Goal: Task Accomplishment & Management: Manage account settings

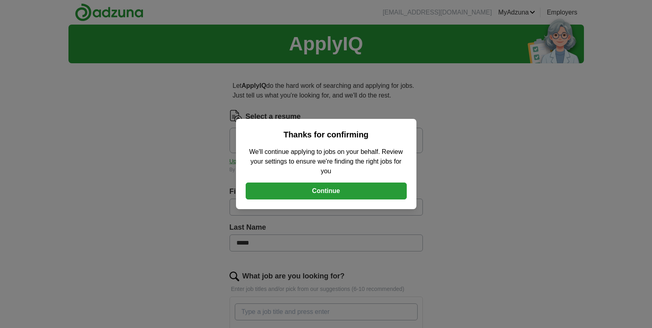
click at [299, 191] on button "Continue" at bounding box center [326, 191] width 161 height 17
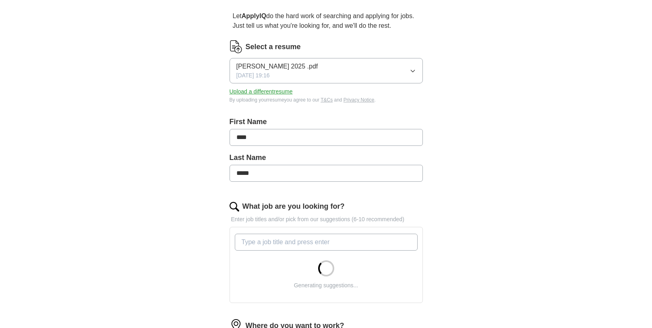
scroll to position [81, 0]
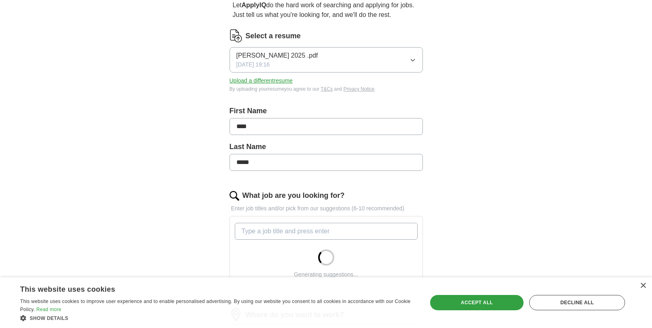
click at [410, 58] on icon "button" at bounding box center [413, 60] width 6 height 6
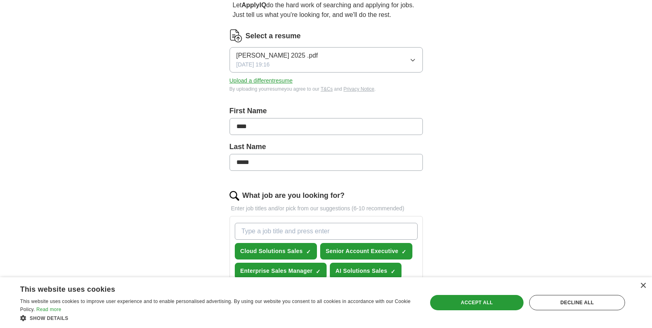
drag, startPoint x: 100, startPoint y: 81, endPoint x: 141, endPoint y: 76, distance: 41.3
click at [104, 79] on div "ApplyIQ Let ApplyIQ do the hard work of searching and applying for jobs. Just t…" at bounding box center [326, 288] width 516 height 689
click at [247, 79] on button "Upload a different resume" at bounding box center [261, 81] width 63 height 8
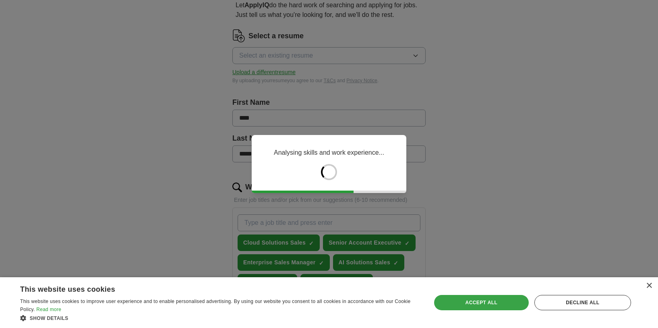
click at [496, 297] on div "Accept all" at bounding box center [481, 302] width 95 height 15
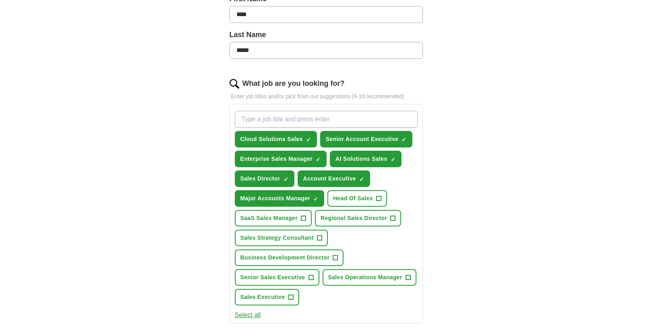
scroll to position [201, 0]
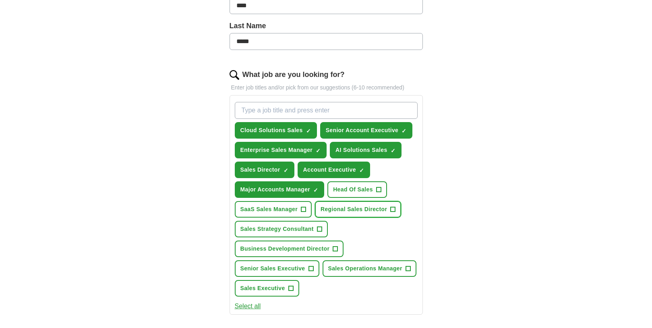
click at [390, 209] on button "Regional Sales Director +" at bounding box center [358, 209] width 86 height 17
drag, startPoint x: 334, startPoint y: 247, endPoint x: 537, endPoint y: 238, distance: 202.9
click at [336, 247] on span "+" at bounding box center [335, 249] width 5 height 6
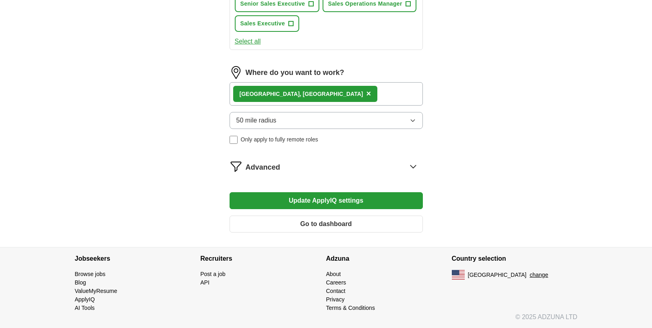
scroll to position [467, 0]
click at [313, 200] on button "Update ApplyIQ settings" at bounding box center [326, 200] width 193 height 17
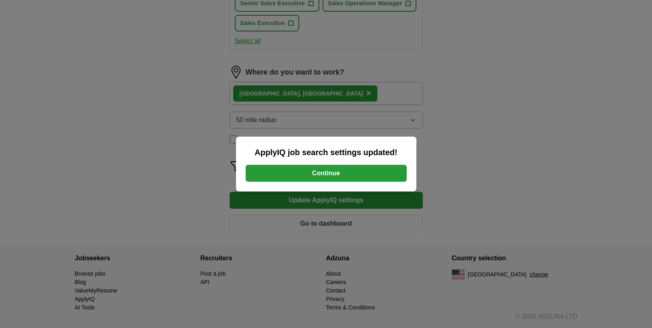
click at [305, 172] on button "Continue" at bounding box center [326, 173] width 161 height 17
